Goal: Use online tool/utility

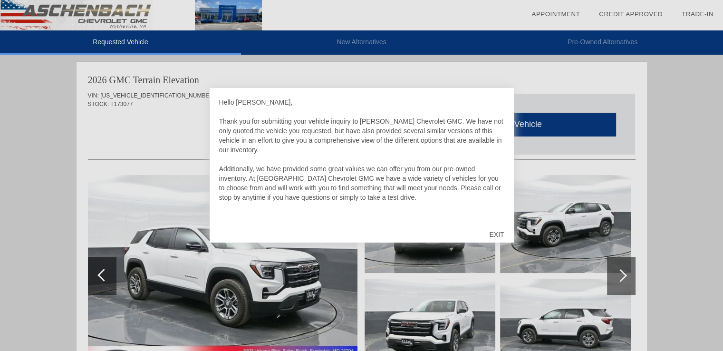
click at [501, 234] on div "EXIT" at bounding box center [497, 234] width 34 height 29
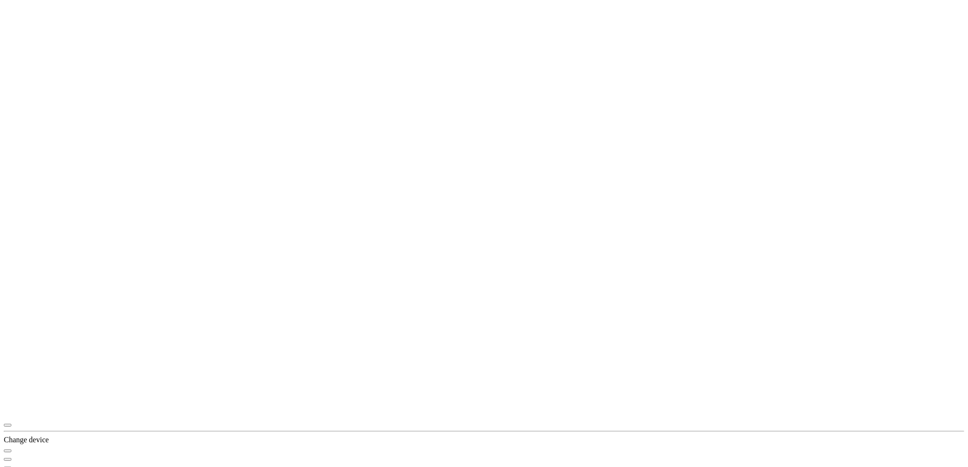
click at [8, 350] on icon "button" at bounding box center [8, 451] width 0 height 0
radio input "true"
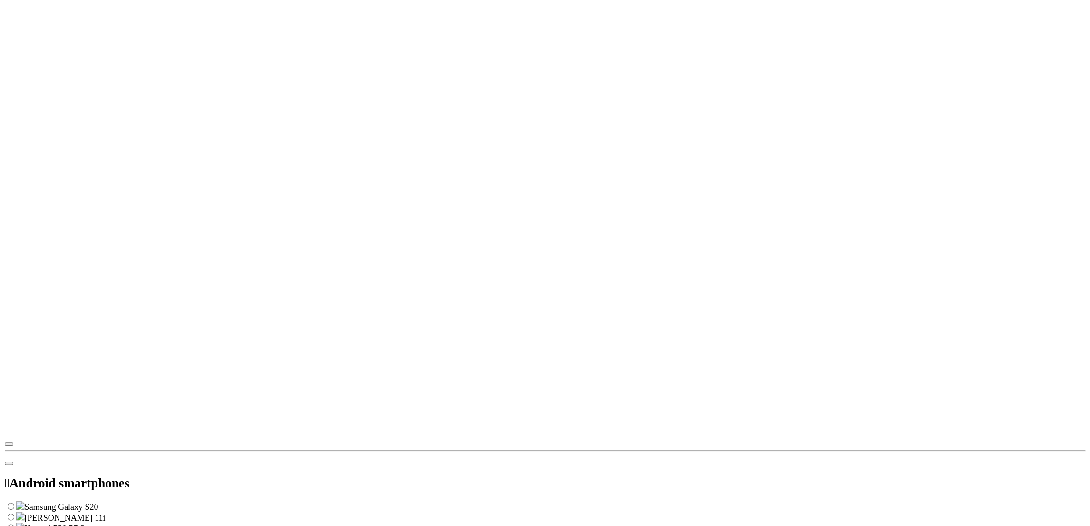
scroll to position [0, 0]
click at [8, 350] on icon "button" at bounding box center [8, 403] width 0 height 0
click at [8, 443] on span "button" at bounding box center [8, 443] width 0 height 0
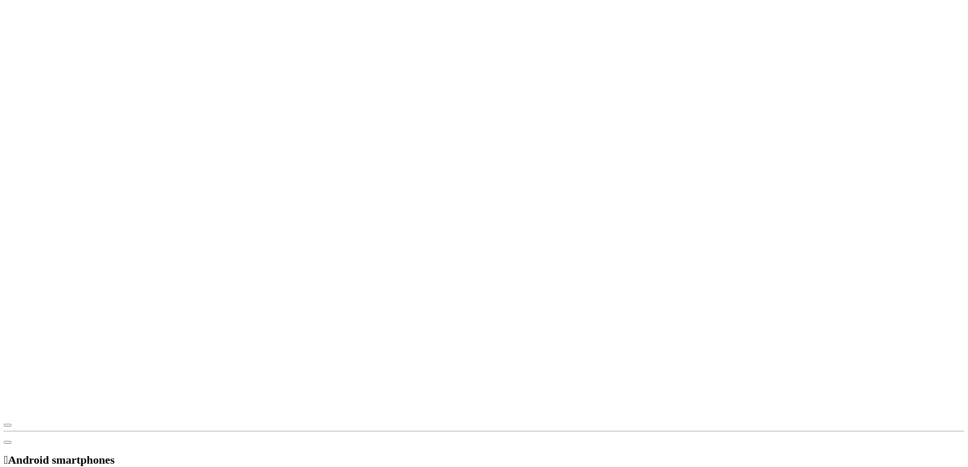
scroll to position [153, 0]
radio input "true"
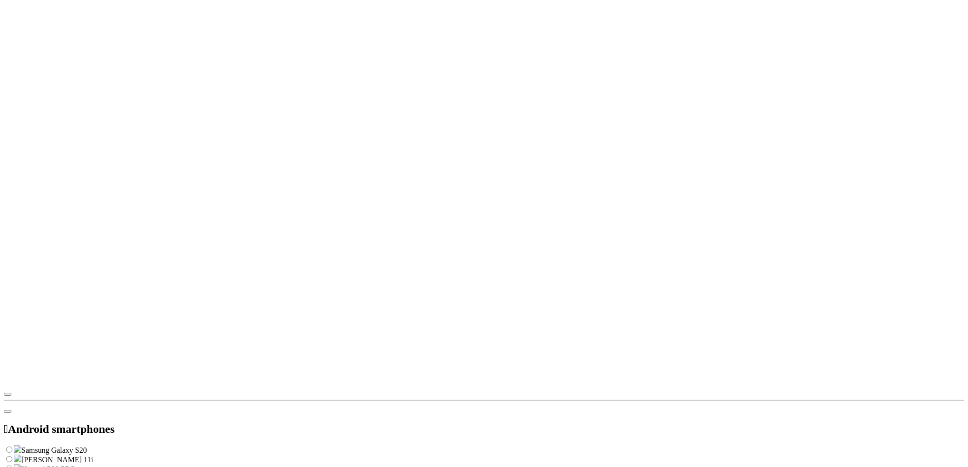
click at [8, 420] on icon "button" at bounding box center [8, 420] width 0 height 0
click at [8, 412] on icon "button" at bounding box center [8, 412] width 0 height 0
click at [8, 446] on icon "button" at bounding box center [8, 446] width 0 height 0
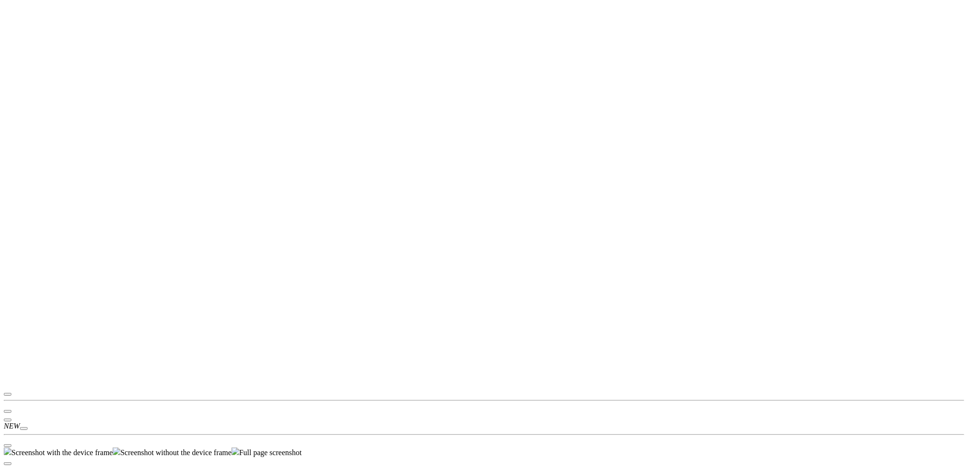
click at [113, 449] on link "Screenshot with the device frame" at bounding box center [58, 453] width 109 height 8
click at [674, 430] on div at bounding box center [365, 430] width 723 height 0
click at [8, 454] on icon "button" at bounding box center [8, 454] width 0 height 0
click at [113, 448] on link "Screenshot with the device frame" at bounding box center [58, 452] width 109 height 8
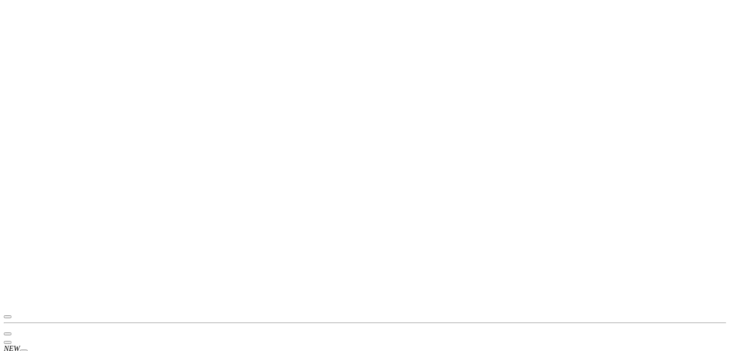
drag, startPoint x: 48, startPoint y: 135, endPoint x: 8, endPoint y: 109, distance: 47.1
click at [48, 135] on div "This is a fake element. To change the URL just use the Chrome text field on the…" at bounding box center [365, 157] width 723 height 306
